Goal: Task Accomplishment & Management: Manage account settings

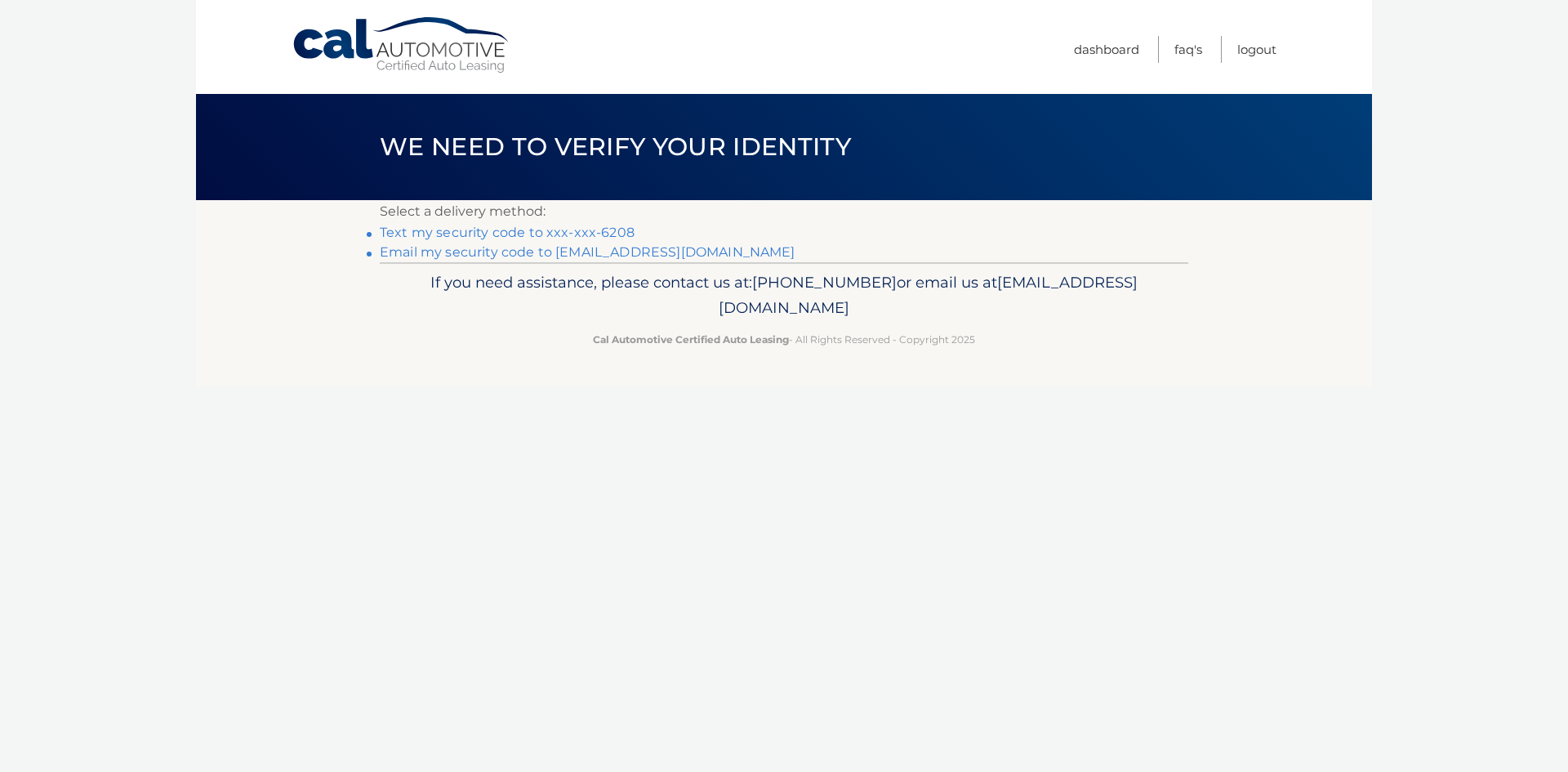
click at [619, 223] on li "Text my security code to xxx-xxx-6208" at bounding box center [784, 232] width 809 height 20
click at [619, 232] on link "Text my security code to xxx-xxx-6208" at bounding box center [506, 232] width 255 height 15
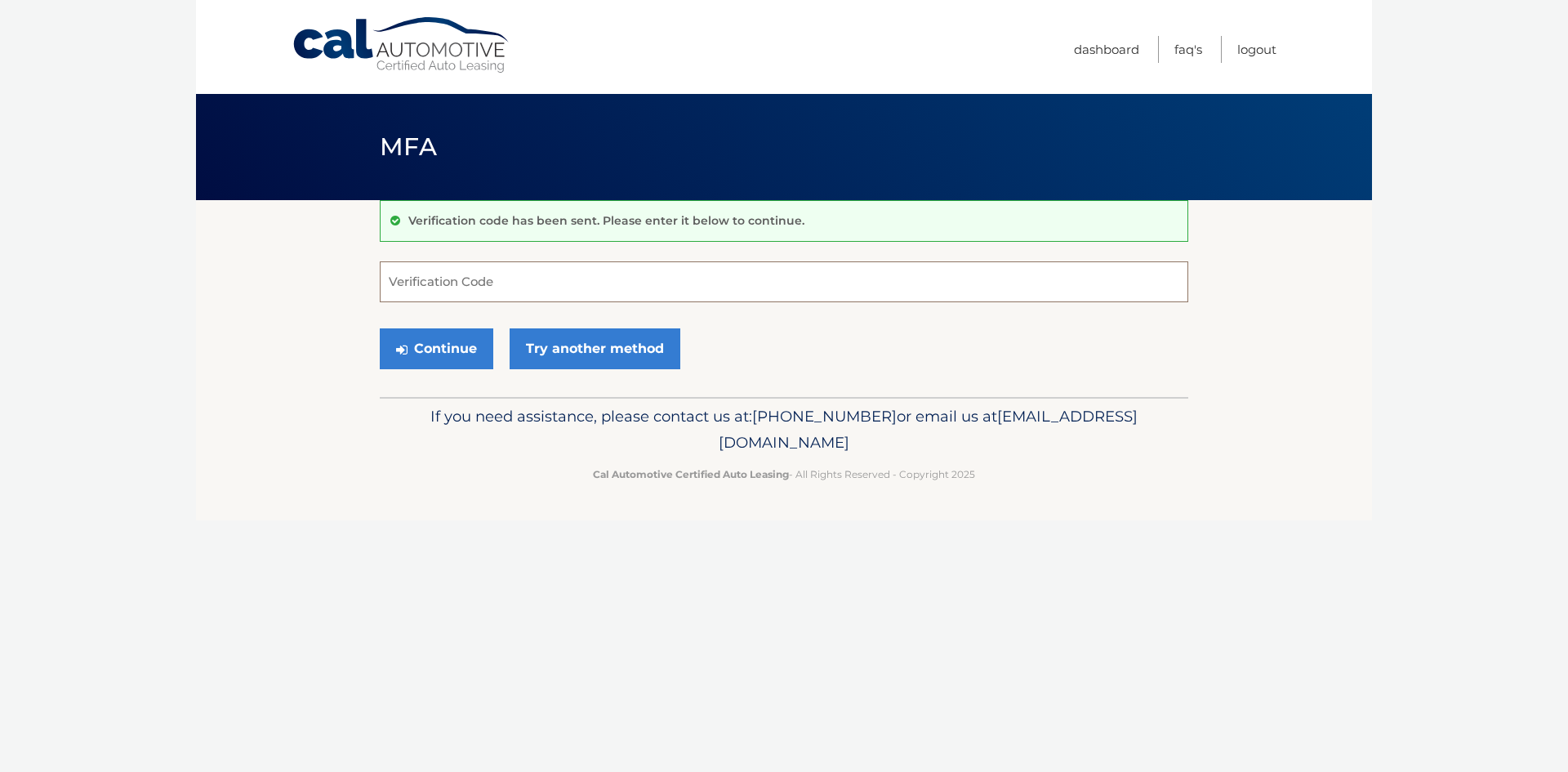
click at [445, 276] on input "Verification Code" at bounding box center [784, 282] width 809 height 41
type input "962075"
click at [452, 349] on button "Continue" at bounding box center [436, 349] width 113 height 41
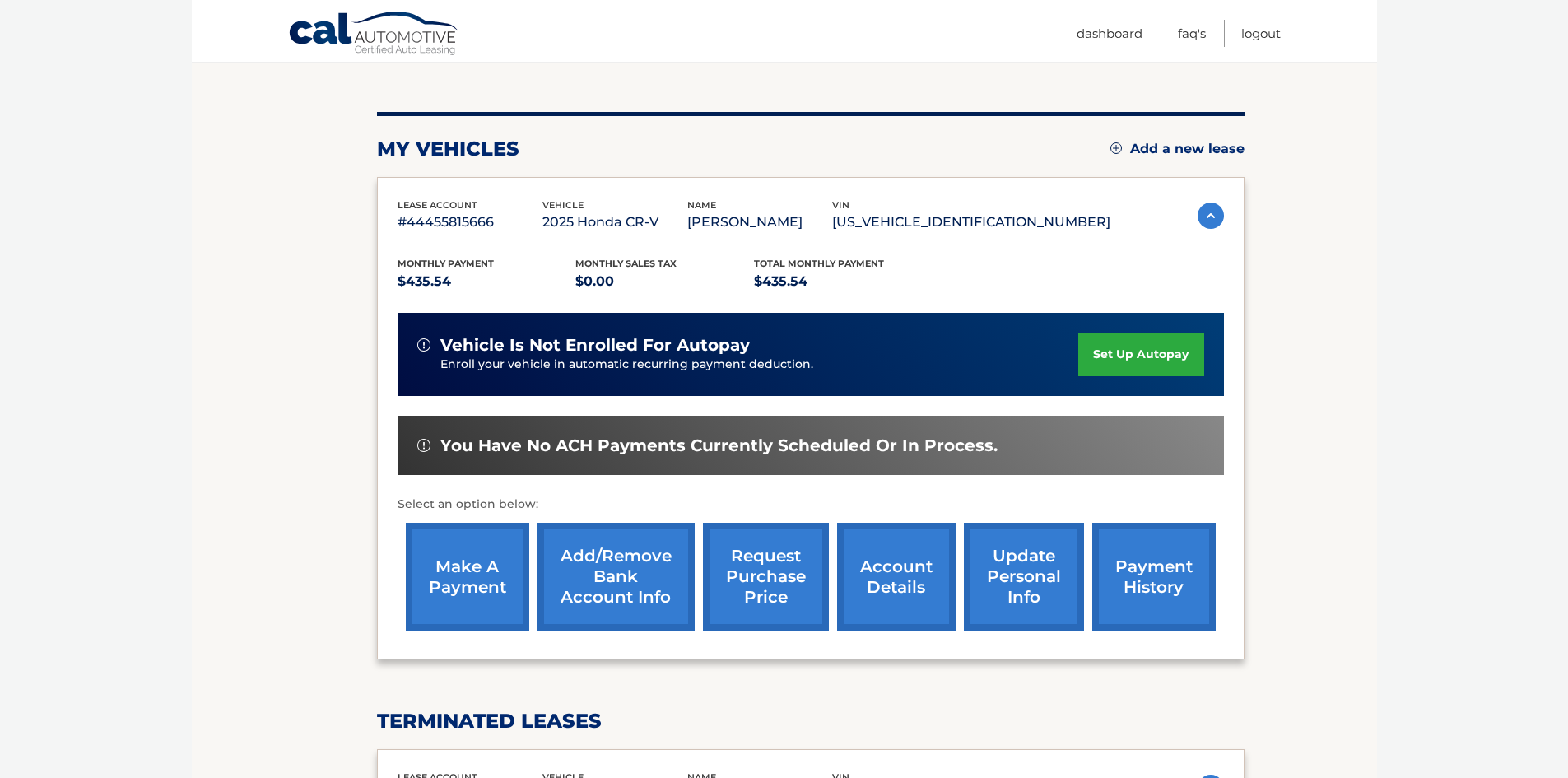
scroll to position [165, 0]
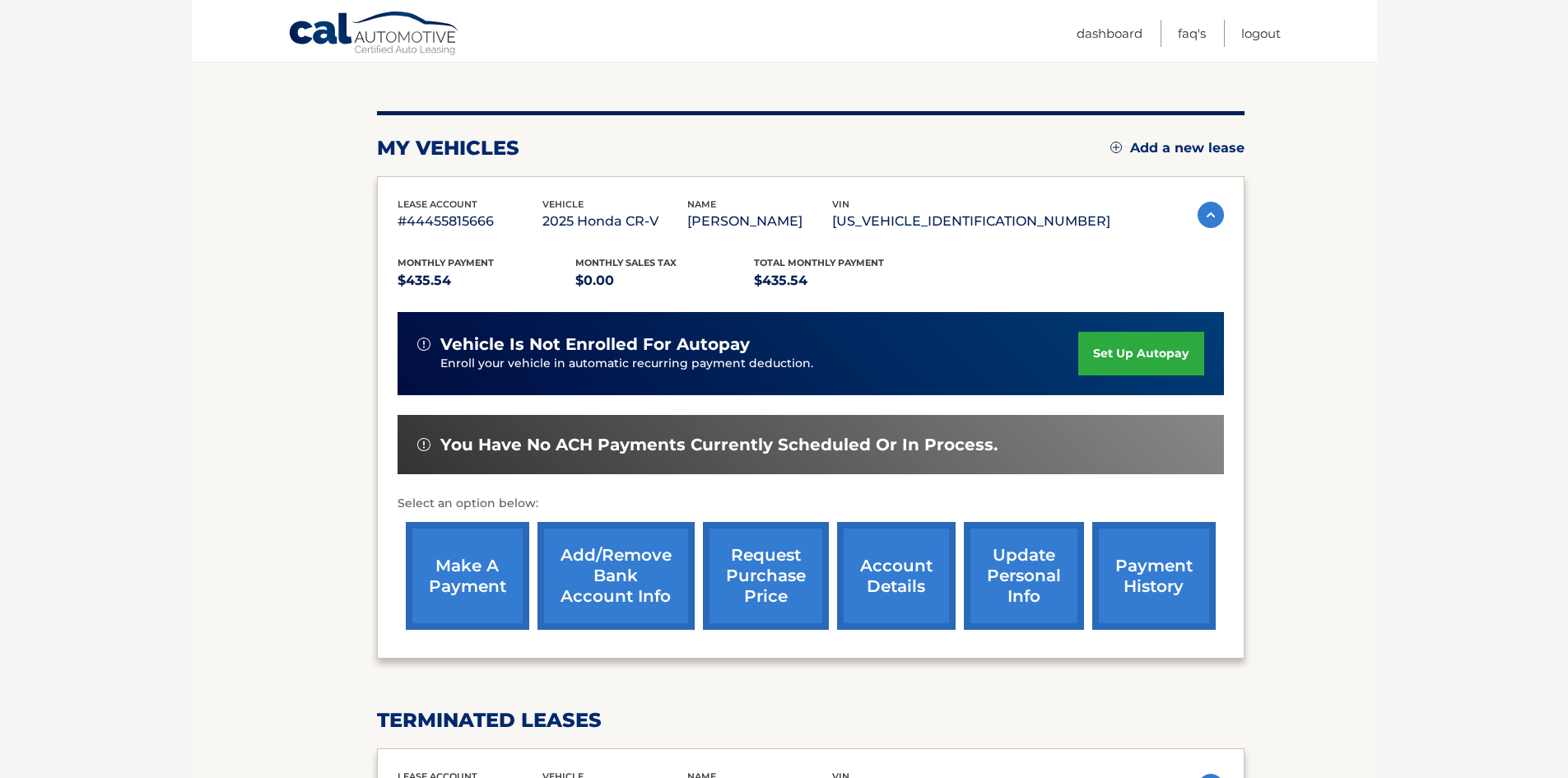
click at [452, 574] on link "make a payment" at bounding box center [467, 576] width 124 height 108
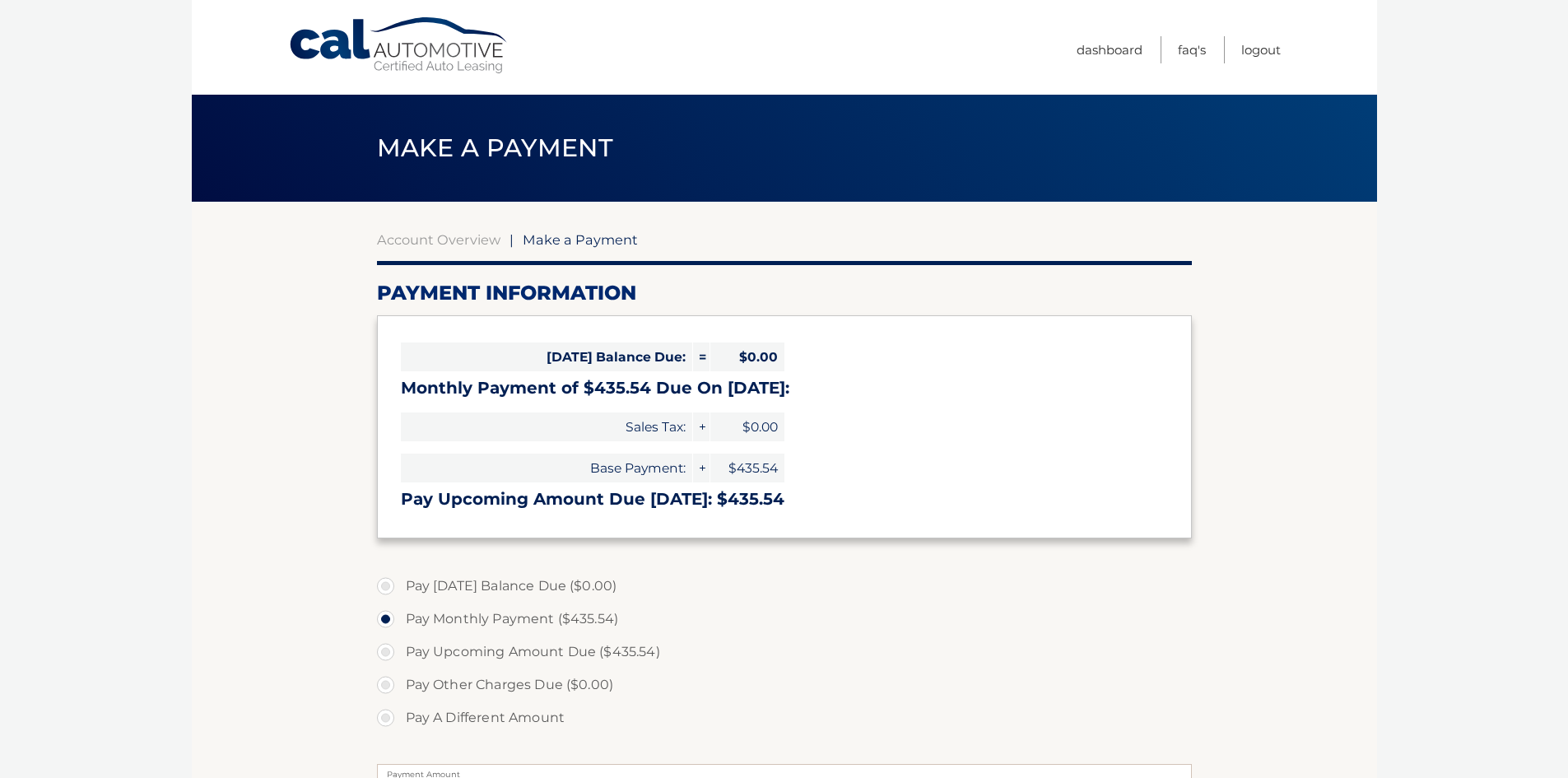
select select "ODQ0NjhhMzktMmJiMy00MDY1LWFjNjctYmRlOWY5NjMzYjhh"
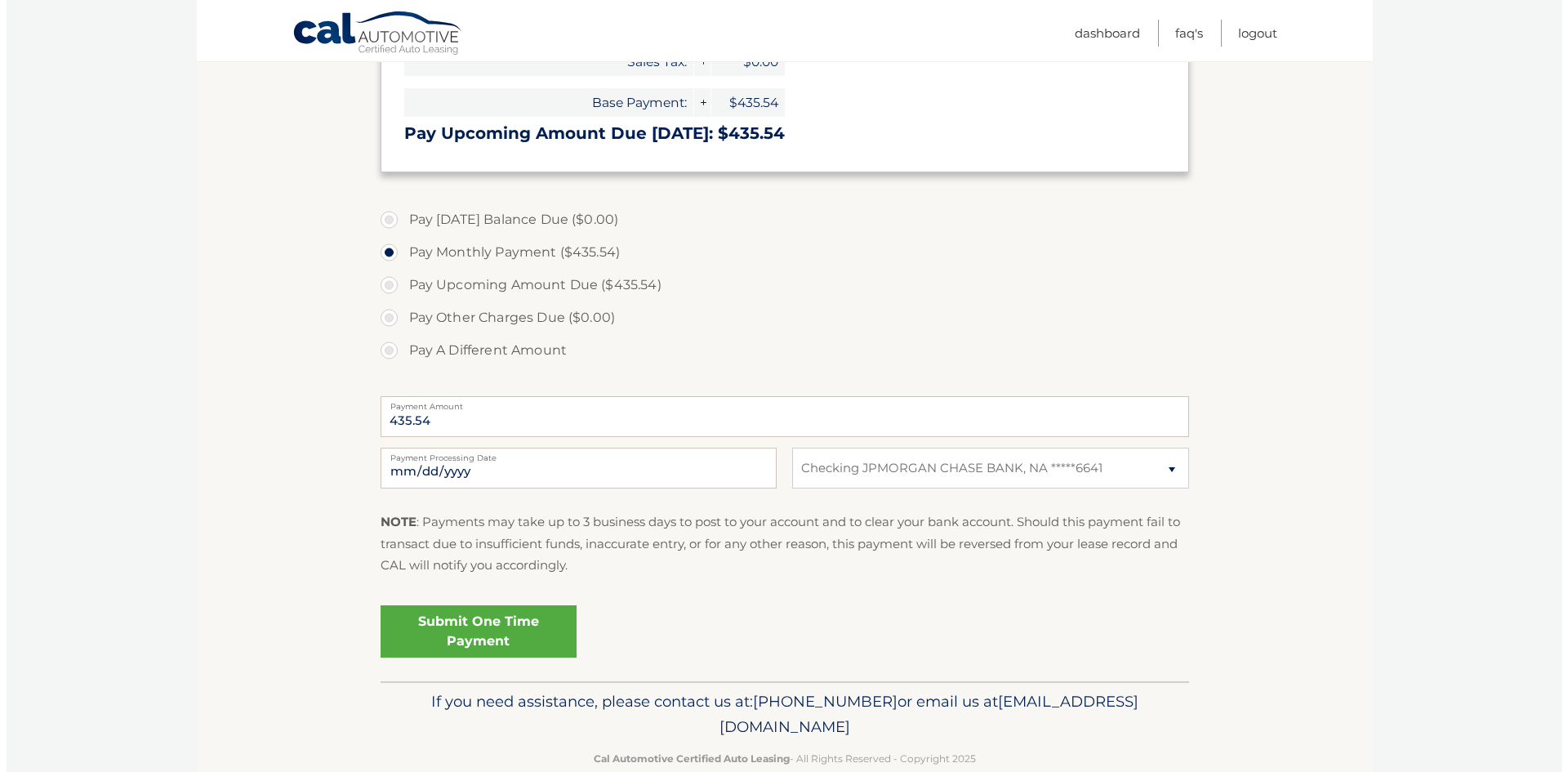
scroll to position [395, 0]
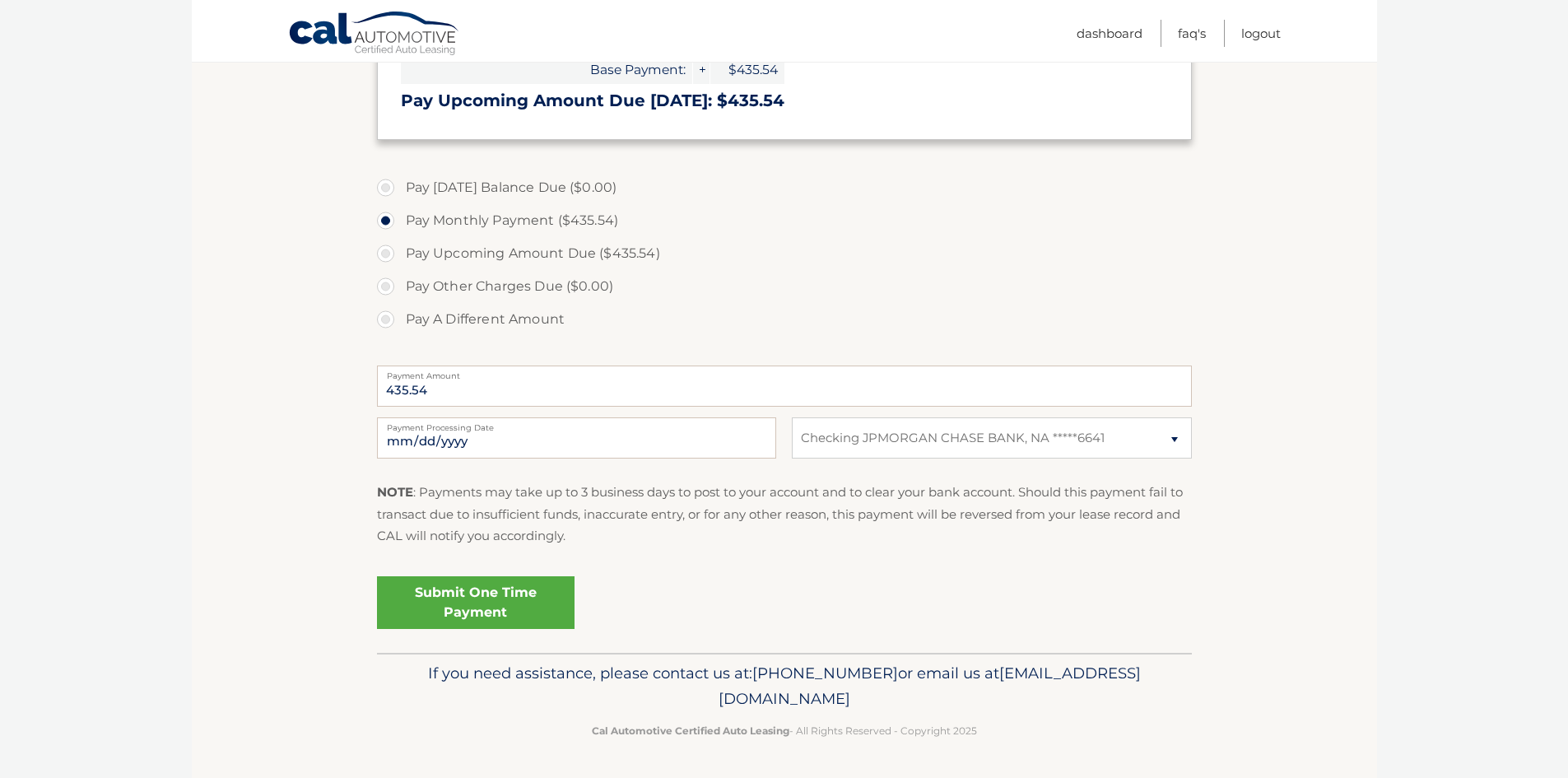
click at [475, 600] on link "Submit One Time Payment" at bounding box center [475, 602] width 197 height 52
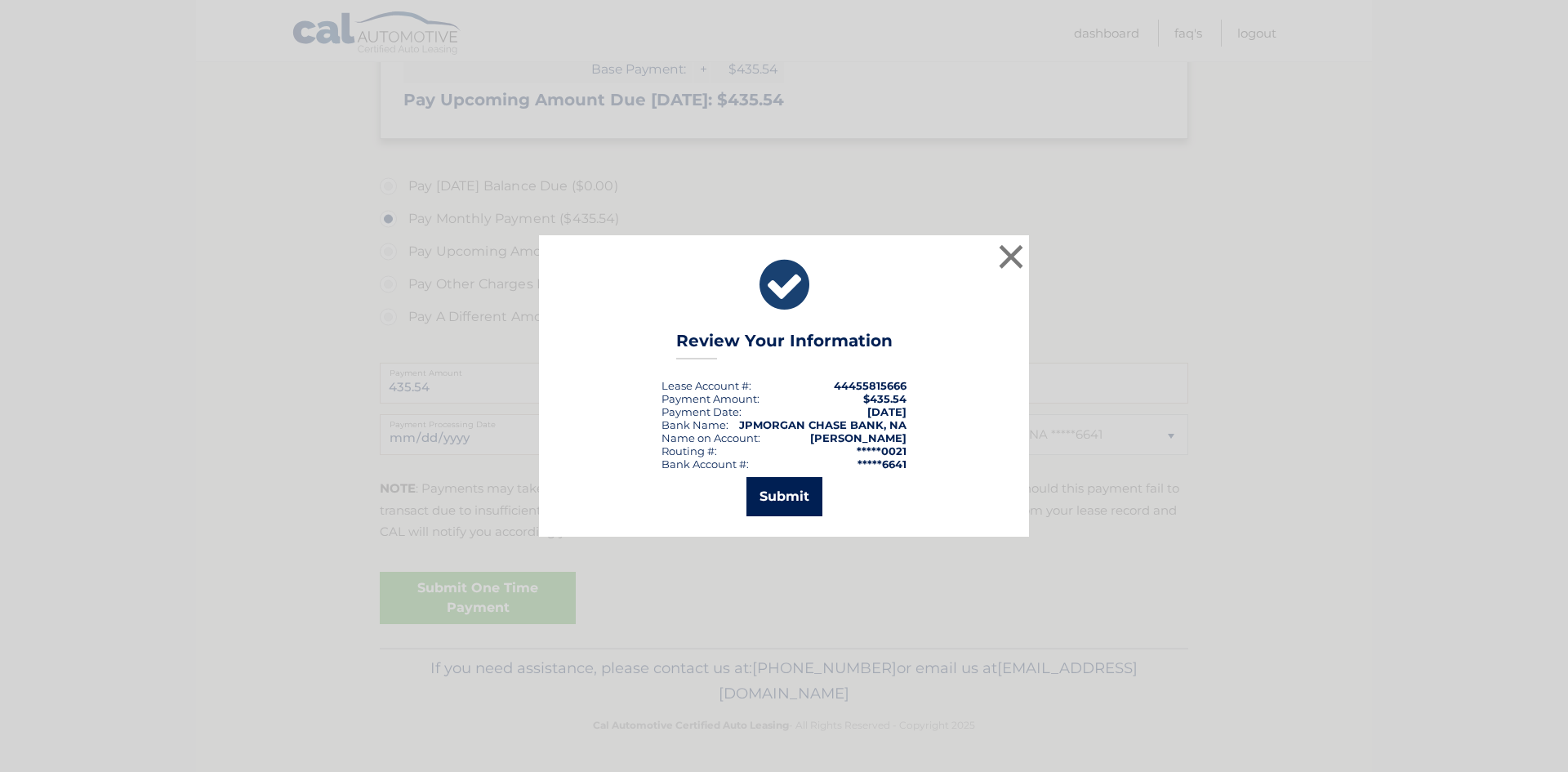
click at [782, 500] on button "Submit" at bounding box center [784, 496] width 76 height 39
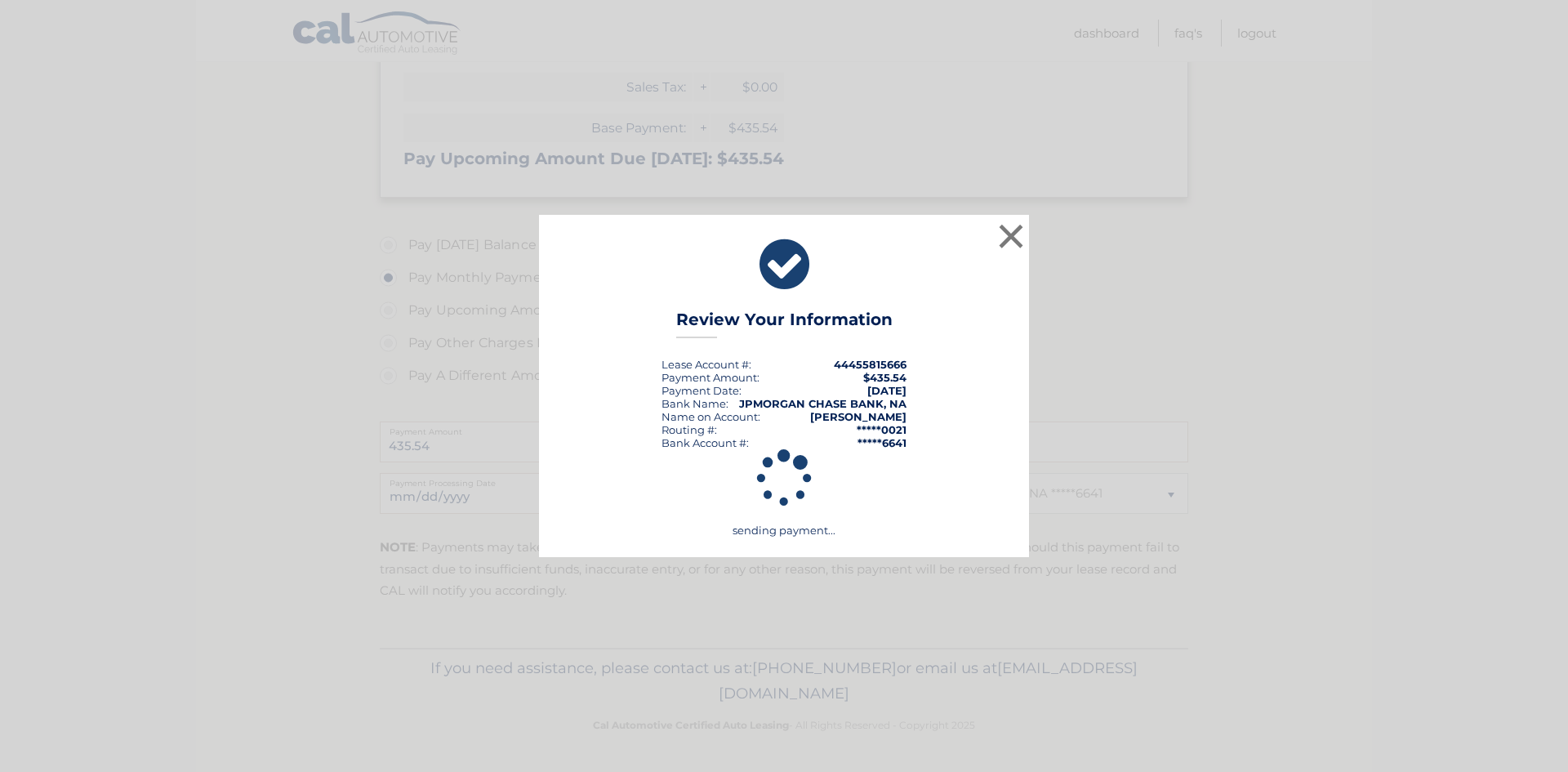
scroll to position [336, 0]
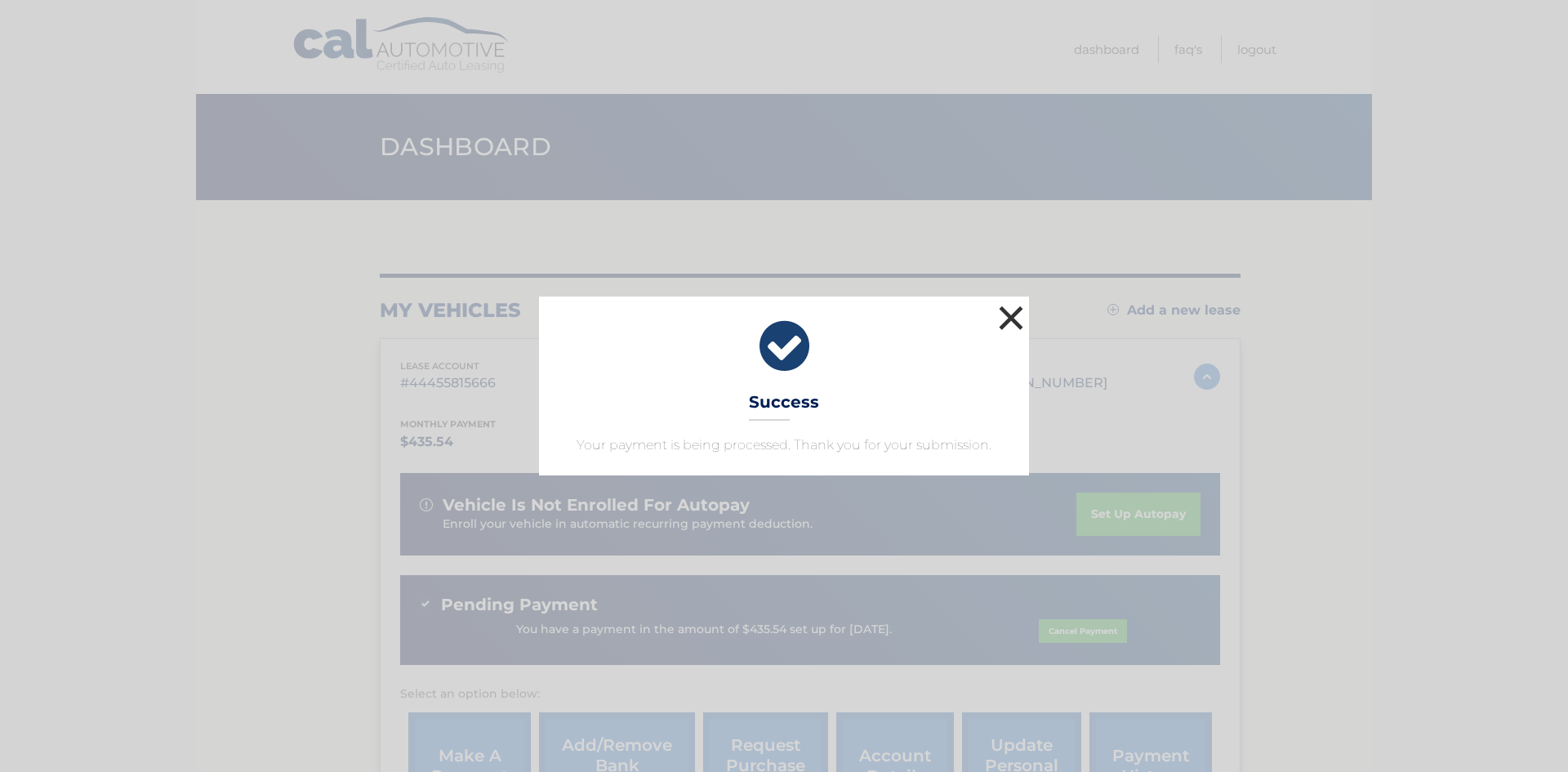
click at [1011, 314] on button "×" at bounding box center [1011, 317] width 32 height 32
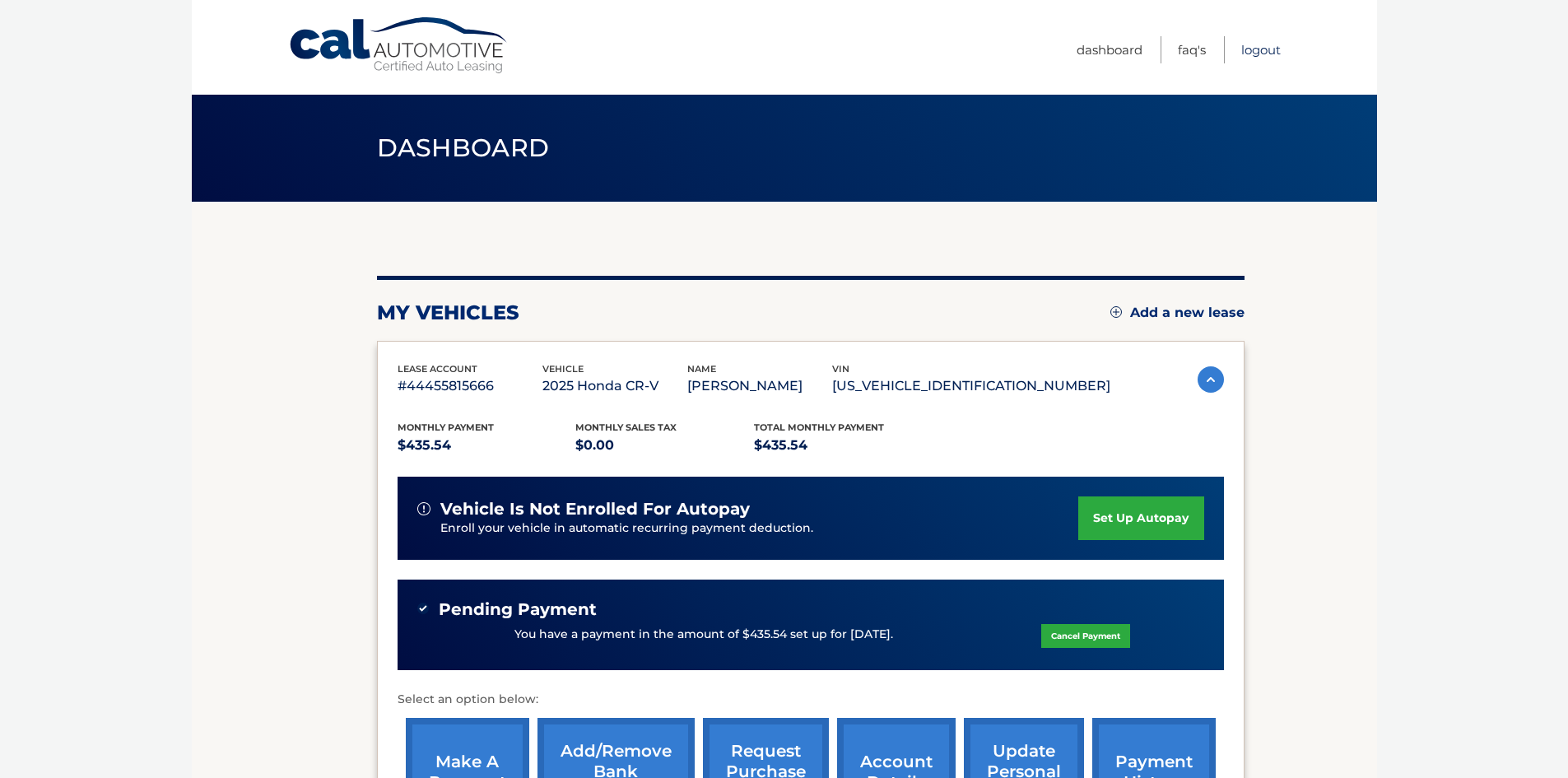
click at [1265, 52] on link "Logout" at bounding box center [1261, 50] width 39 height 27
